Goal: Transaction & Acquisition: Purchase product/service

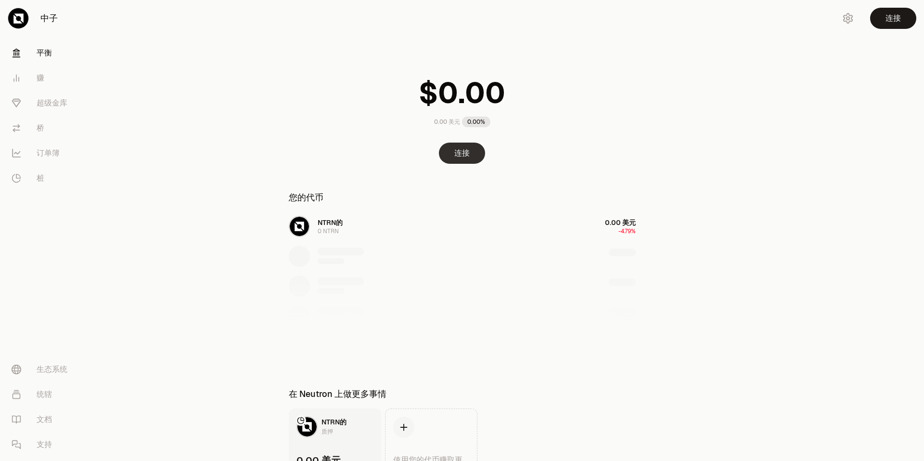
click at [468, 156] on button "连接" at bounding box center [462, 153] width 46 height 21
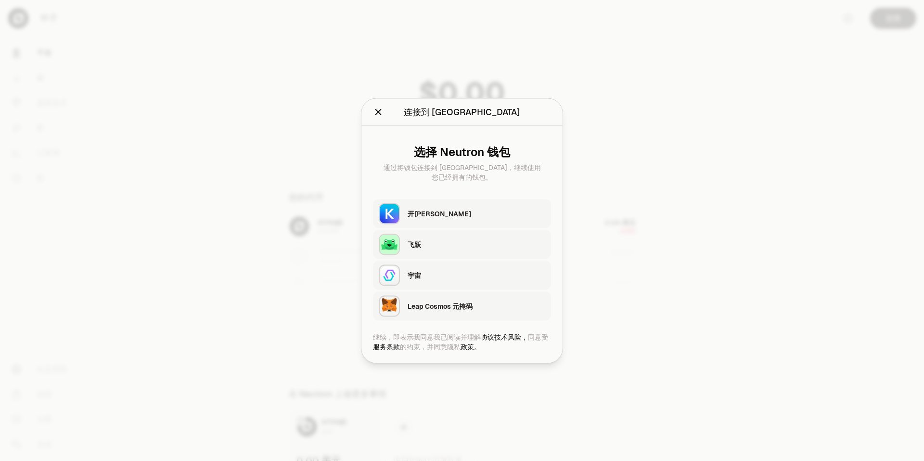
click at [427, 216] on div "开[PERSON_NAME]" at bounding box center [477, 213] width 138 height 10
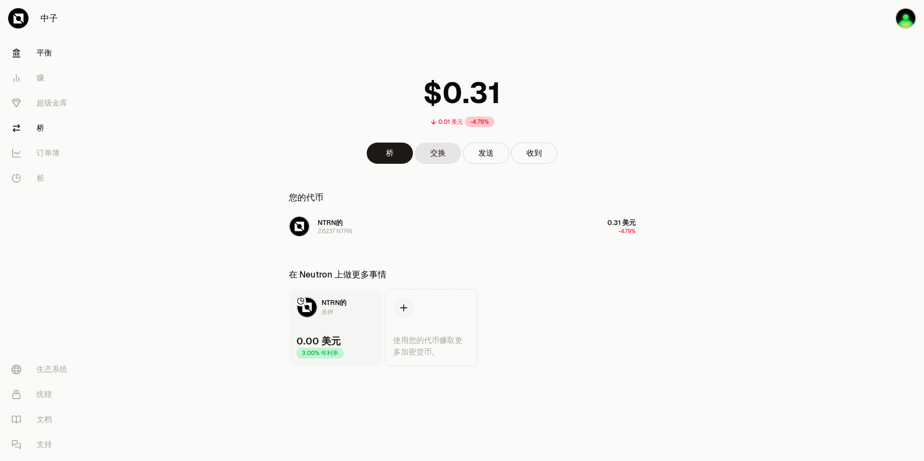
click at [57, 132] on link "桥" at bounding box center [54, 128] width 100 height 25
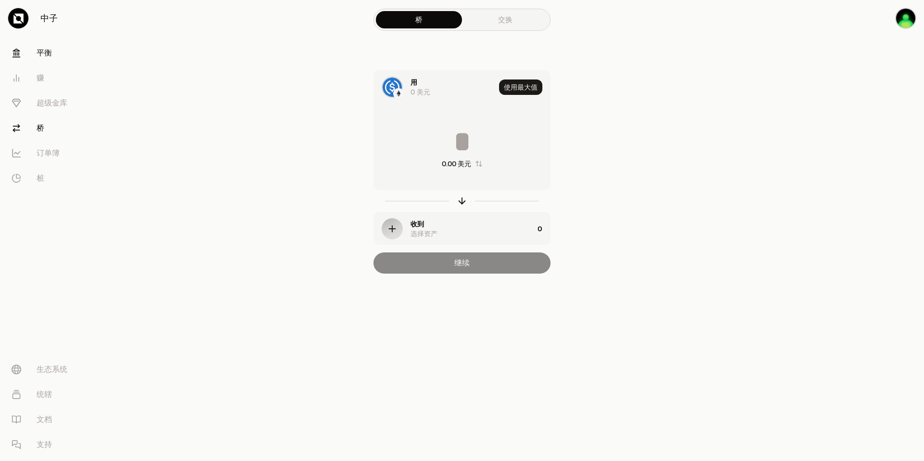
click at [46, 57] on font "平衡" at bounding box center [44, 53] width 15 height 12
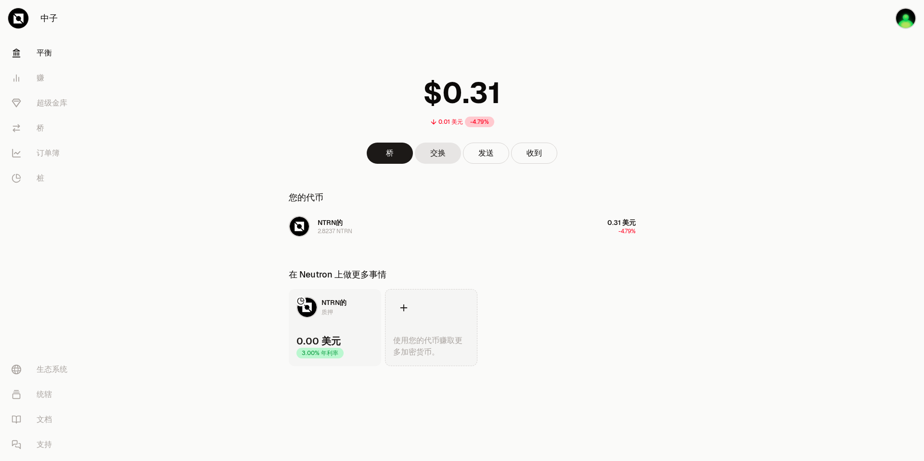
click at [407, 311] on icon at bounding box center [404, 307] width 11 height 11
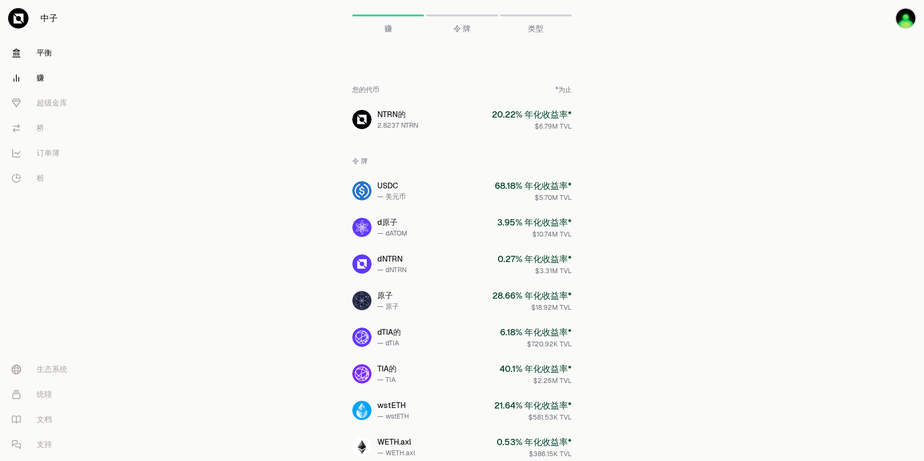
click at [38, 58] on font "平衡" at bounding box center [44, 53] width 15 height 12
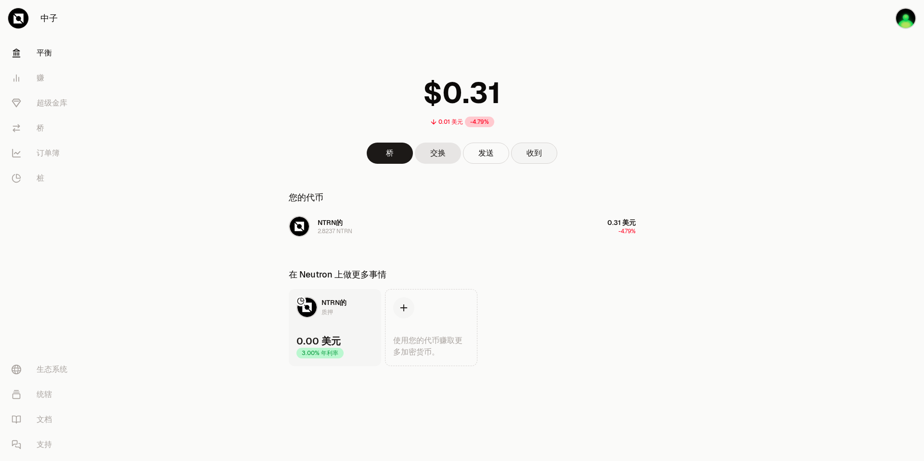
click at [531, 156] on button "收到" at bounding box center [534, 153] width 46 height 21
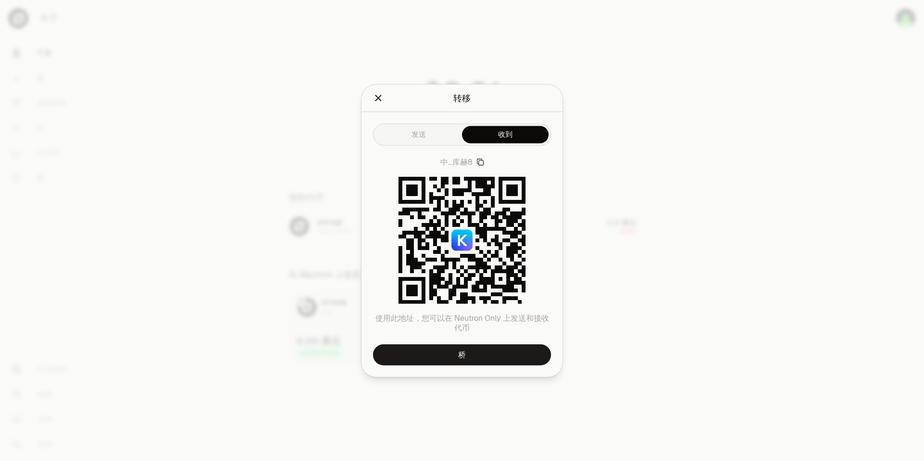
click at [380, 96] on icon "关闭" at bounding box center [379, 98] width 6 height 6
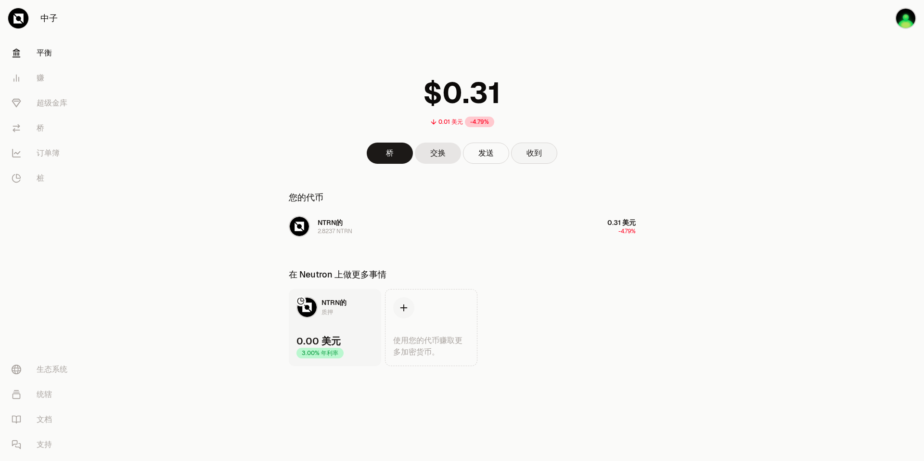
click at [543, 156] on button "收到" at bounding box center [534, 153] width 46 height 21
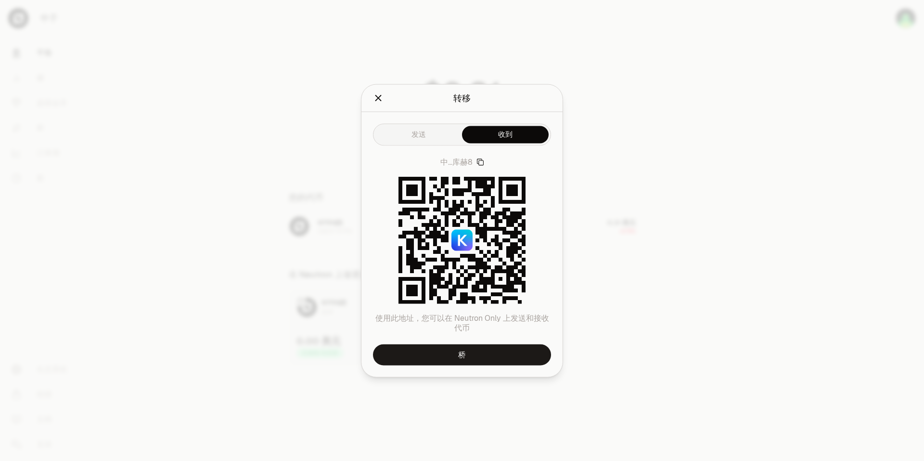
click at [378, 95] on icon "关闭" at bounding box center [378, 97] width 11 height 11
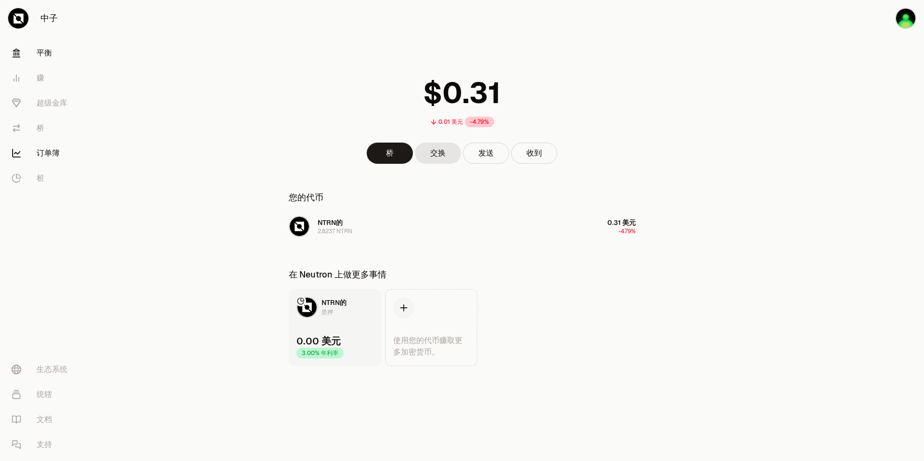
click at [48, 157] on font "订单簿" at bounding box center [48, 153] width 23 height 12
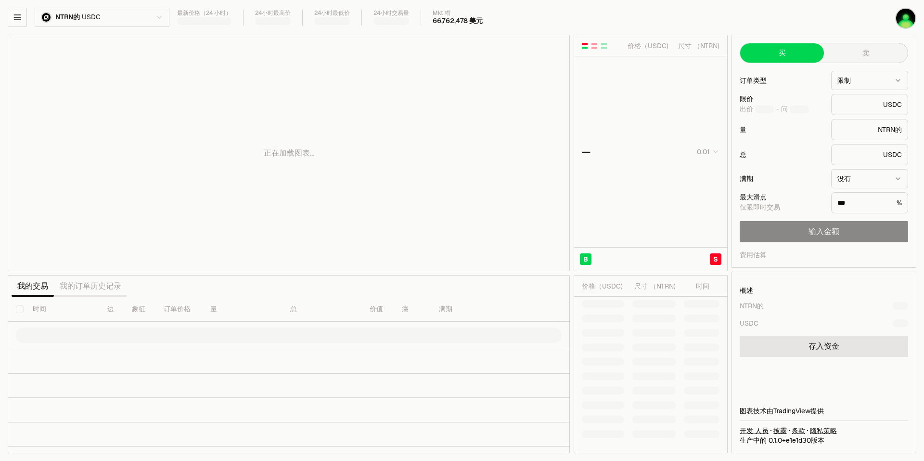
type input "********"
click at [116, 21] on html "中子 [PERSON_NAME] 赚 超级金库 桥 订单簿 桩 生态系统 统辖 文档 支持 NTRN的 USDC 最新价格（24 小时） 0.1108 3.4…" at bounding box center [462, 230] width 924 height 461
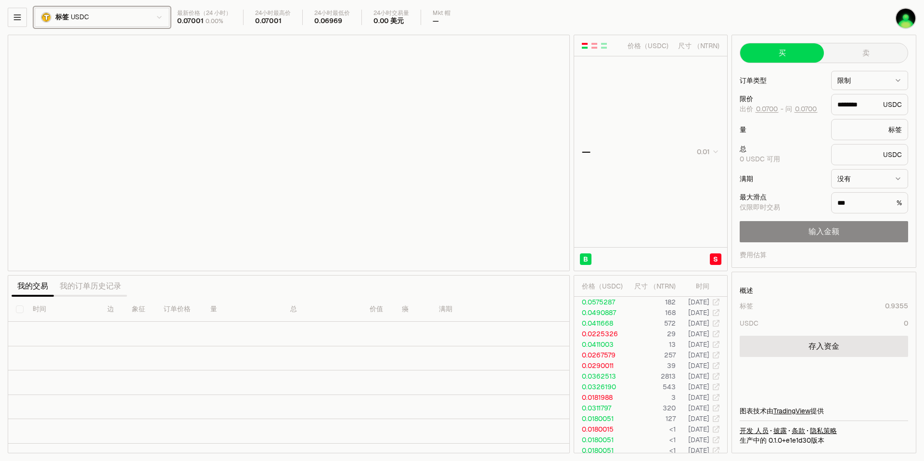
type input "********"
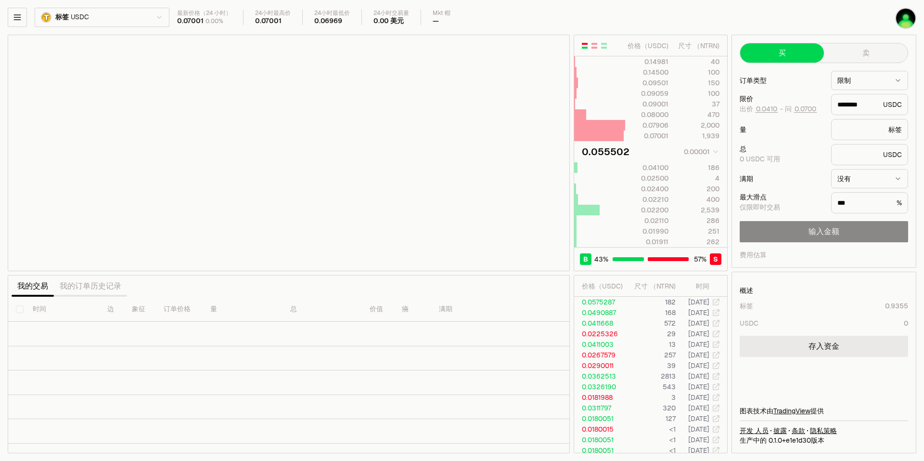
click at [828, 347] on link "存入资金" at bounding box center [824, 346] width 169 height 21
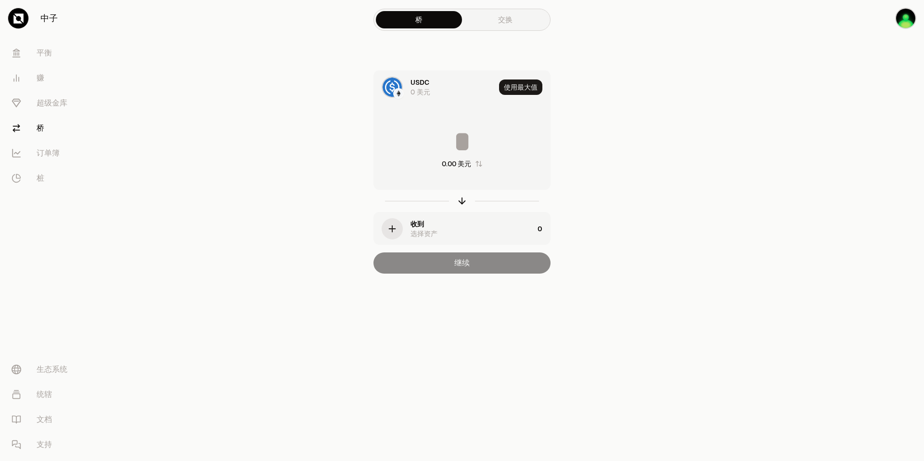
click at [394, 227] on icon "button" at bounding box center [392, 228] width 11 height 11
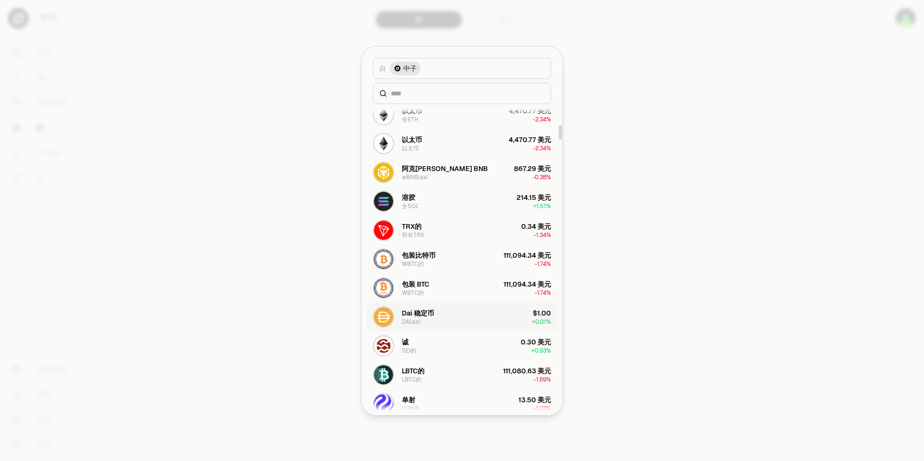
scroll to position [578, 0]
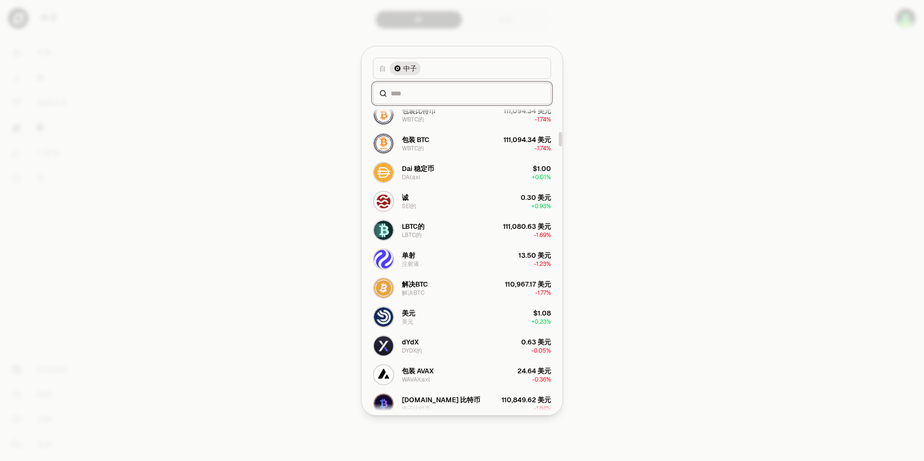
click at [426, 89] on input at bounding box center [468, 94] width 154 height 10
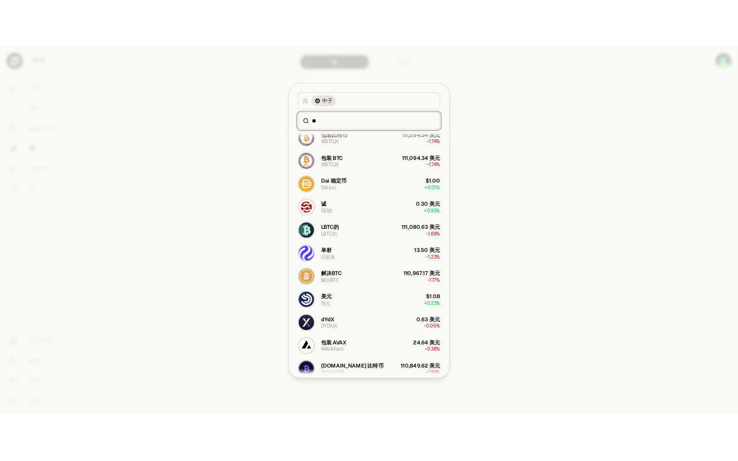
scroll to position [0, 0]
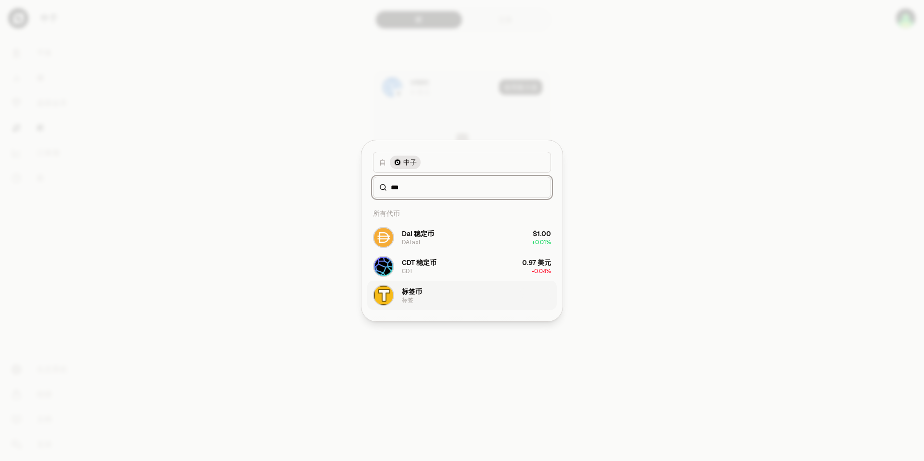
type input "***"
click at [419, 292] on div "标签币" at bounding box center [412, 291] width 20 height 10
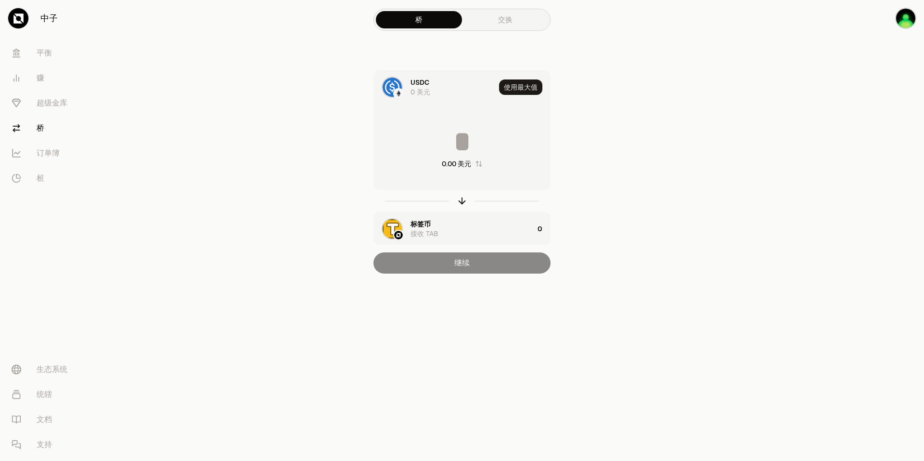
click at [397, 93] on img at bounding box center [398, 93] width 9 height 9
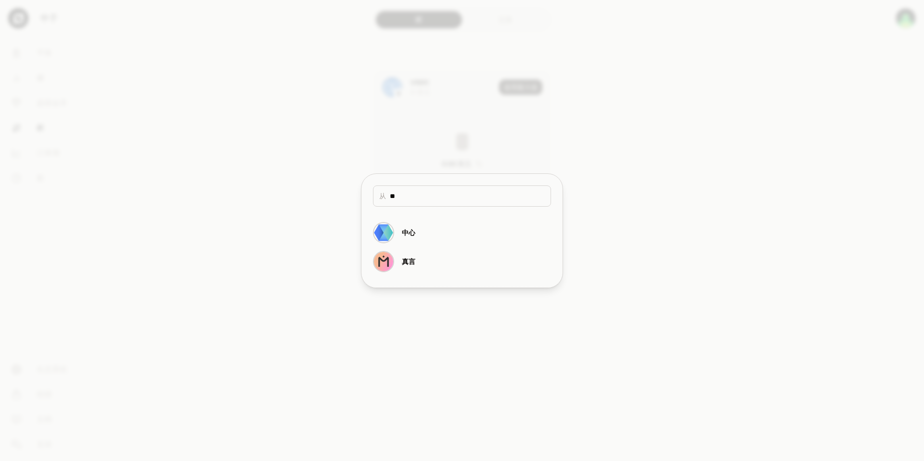
type input "*"
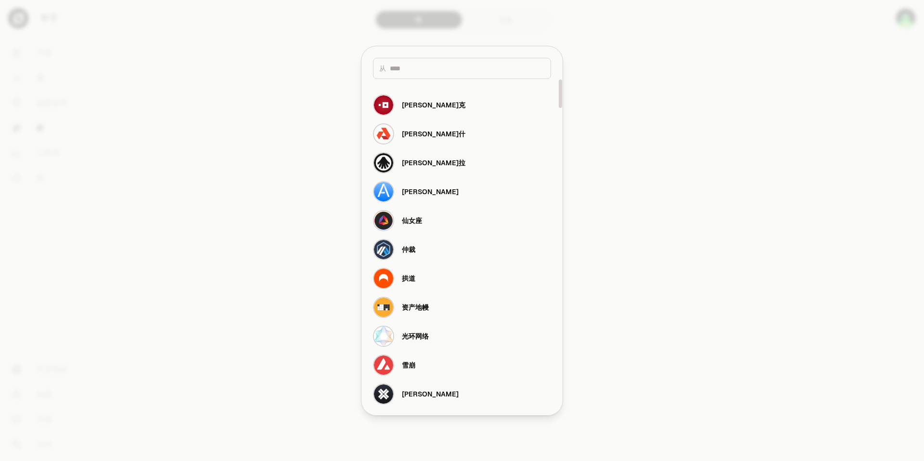
click at [682, 109] on div at bounding box center [462, 230] width 924 height 461
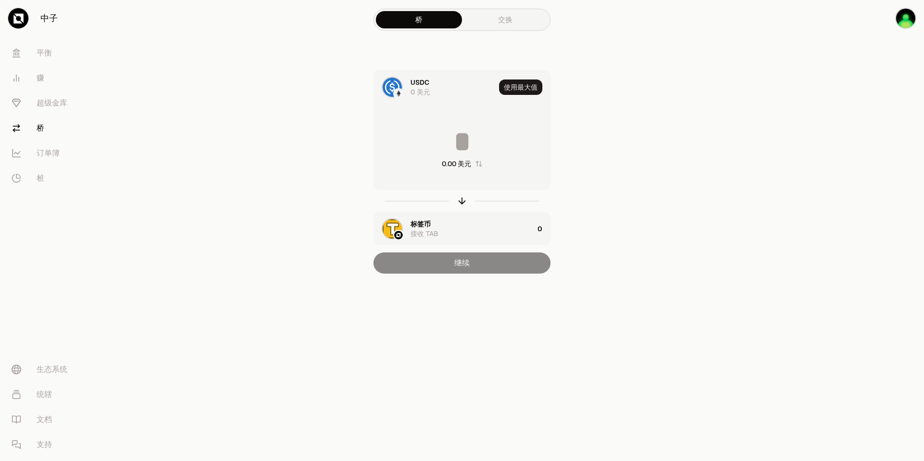
click at [532, 27] on link "交换" at bounding box center [505, 19] width 86 height 17
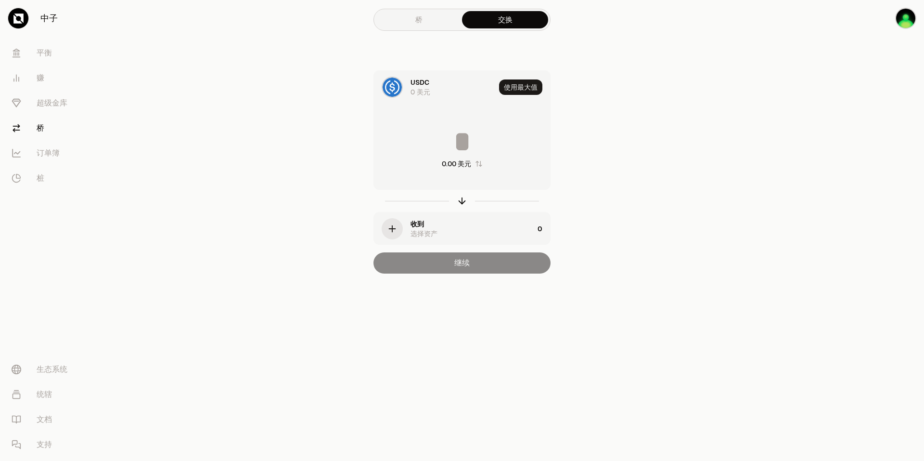
click at [399, 88] on img at bounding box center [392, 87] width 19 height 19
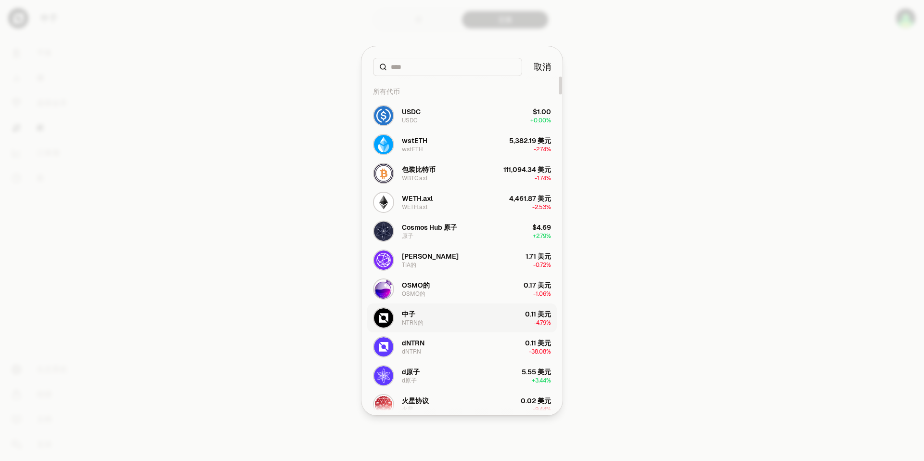
click at [418, 320] on div "NTRN的" at bounding box center [413, 323] width 22 height 8
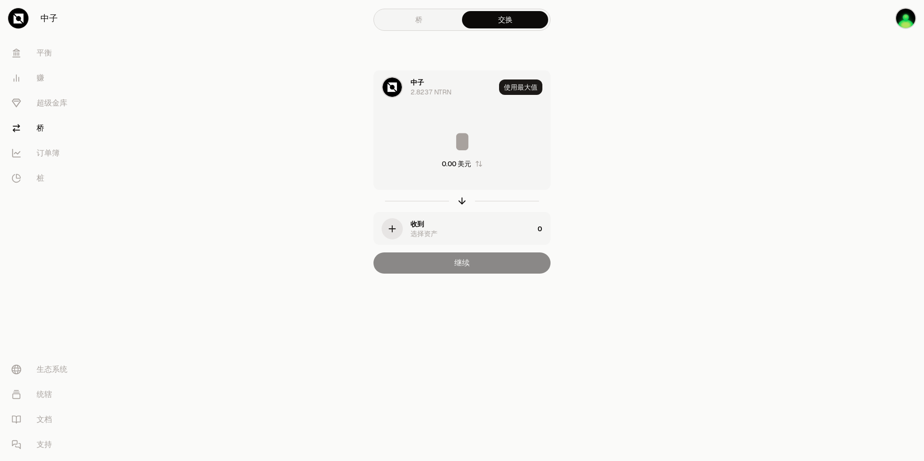
click at [391, 232] on icon "button" at bounding box center [392, 228] width 11 height 11
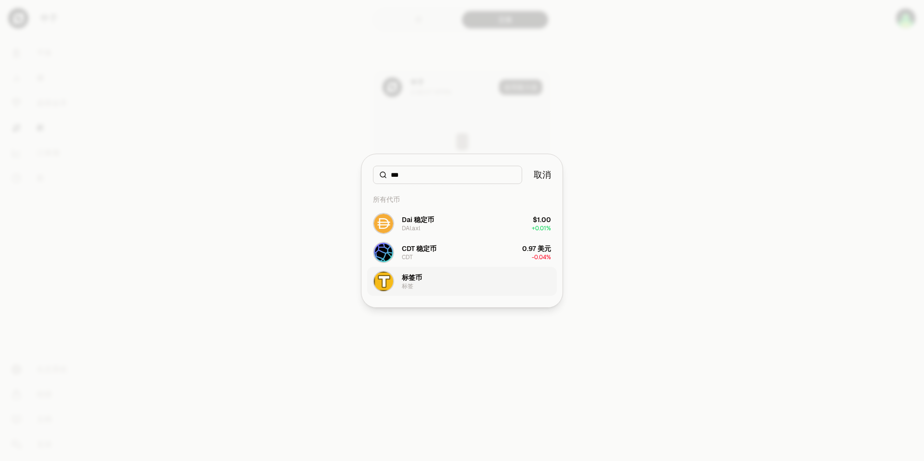
type input "***"
click at [419, 273] on div "标签币" at bounding box center [412, 278] width 20 height 10
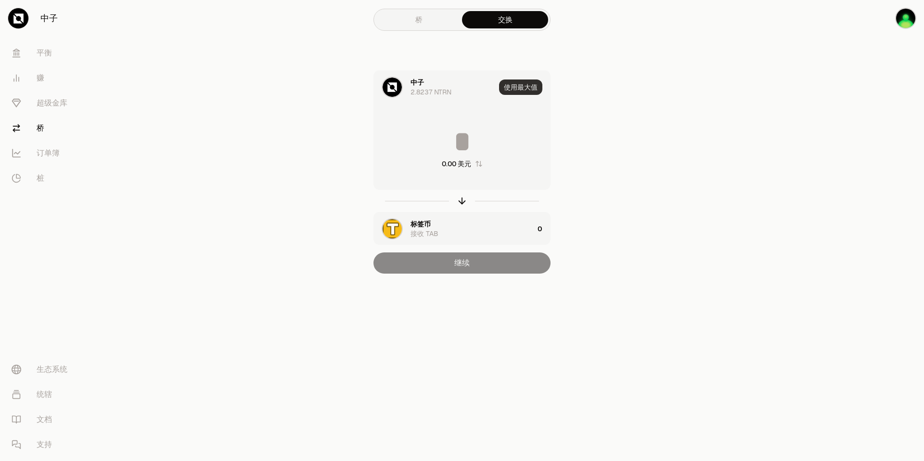
click at [533, 91] on button "使用最大值" at bounding box center [520, 86] width 43 height 15
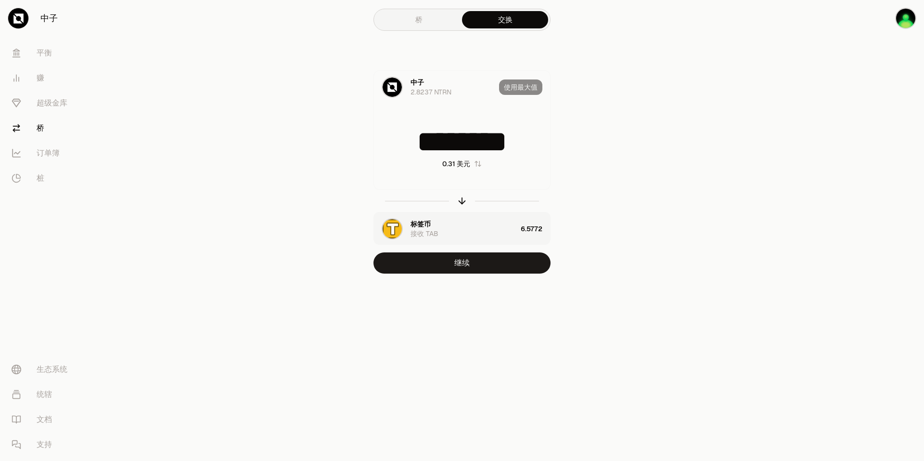
drag, startPoint x: 528, startPoint y: 144, endPoint x: 363, endPoint y: 135, distance: 165.4
click at [363, 135] on div "中子 2.8237 NTRN 使用最大值 ******** 0.31 美元 标签币 接收 TAB 6.5772 继续" at bounding box center [462, 171] width 324 height 203
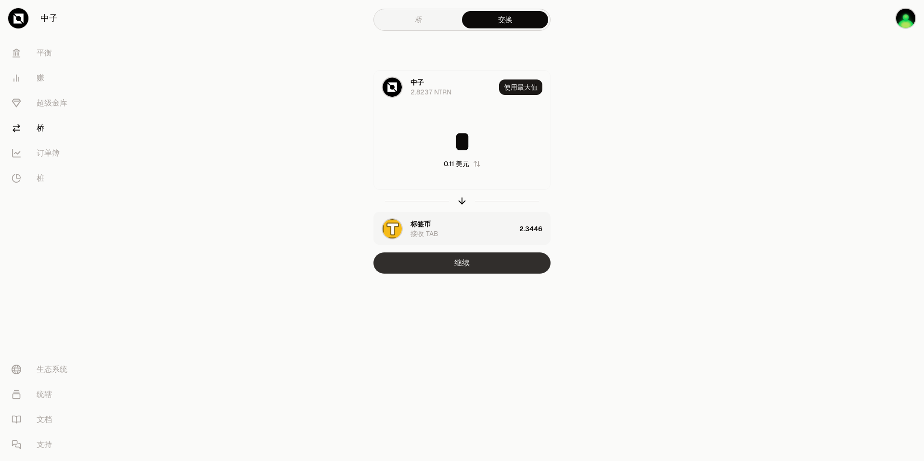
type input "*"
click at [479, 263] on button "继续" at bounding box center [462, 262] width 177 height 21
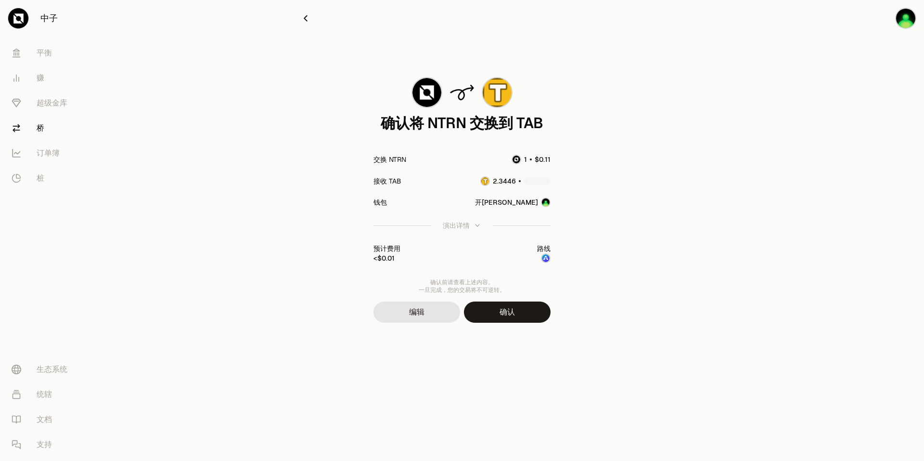
click at [547, 258] on img at bounding box center [546, 258] width 8 height 8
click at [508, 313] on button "确认" at bounding box center [507, 311] width 87 height 21
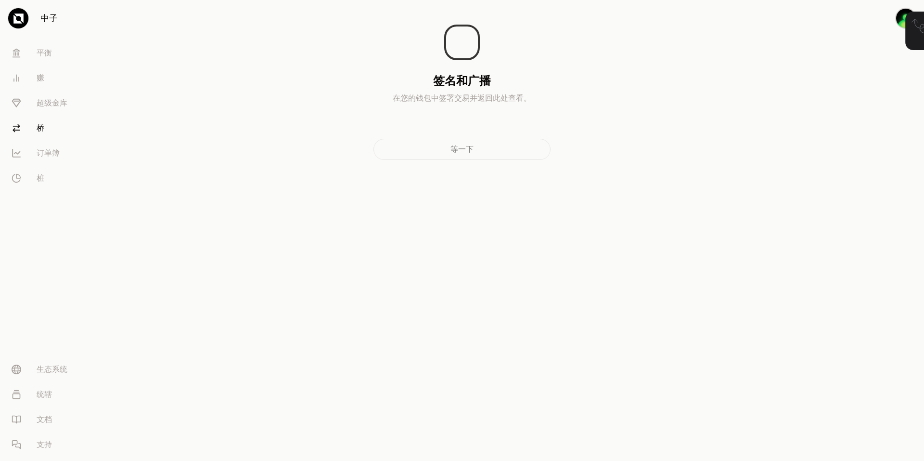
click at [886, 37] on div "打开 Keplr 以批准请求" at bounding box center [840, 31] width 144 height 39
click at [837, 35] on span "打开 Keplr 以批准请求" at bounding box center [860, 31] width 77 height 10
click at [798, 30] on img at bounding box center [803, 30] width 23 height 23
click at [464, 152] on div "等一下" at bounding box center [462, 149] width 177 height 21
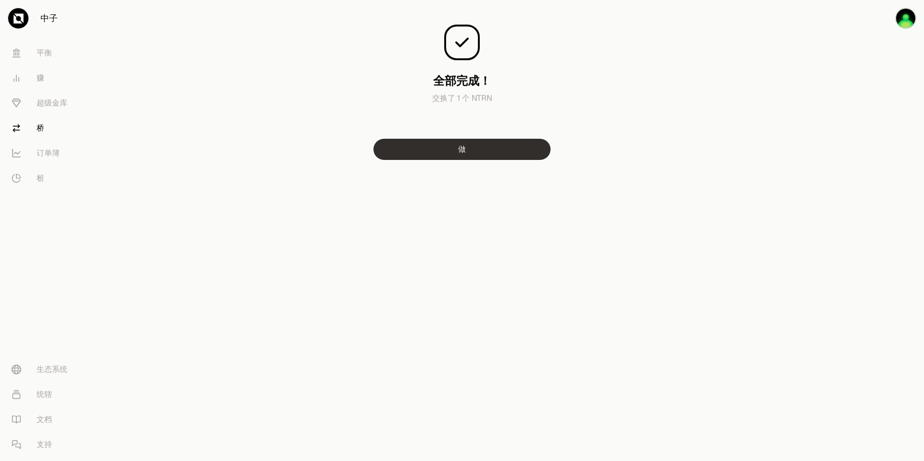
click at [469, 153] on button "做" at bounding box center [462, 149] width 177 height 21
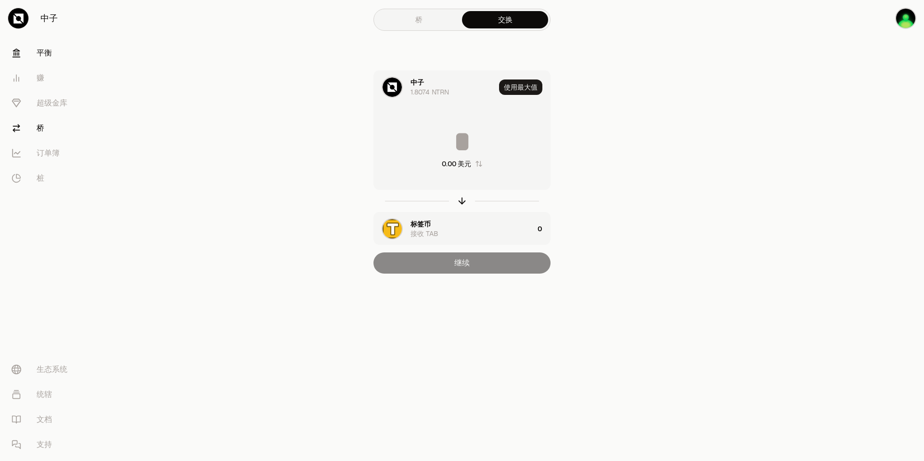
click at [56, 55] on link "平衡" at bounding box center [54, 52] width 100 height 25
